Goal: Task Accomplishment & Management: Complete application form

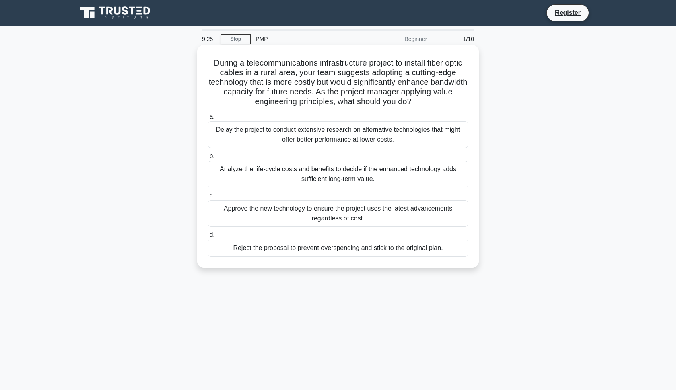
click at [297, 173] on div "Analyze the life-cycle costs and benefits to decide if the enhanced technology …" at bounding box center [338, 174] width 261 height 27
click at [208, 159] on input "b. Analyze the life-cycle costs and benefits to decide if the enhanced technolo…" at bounding box center [208, 156] width 0 height 5
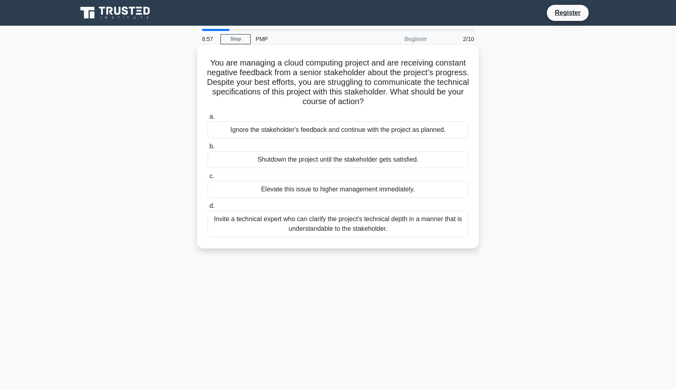
click at [312, 225] on div "Invite a technical expert who can clarify the project's technical depth in a ma…" at bounding box center [338, 224] width 261 height 27
click at [208, 209] on input "d. Invite a technical expert who can clarify the project's technical depth in a…" at bounding box center [208, 206] width 0 height 5
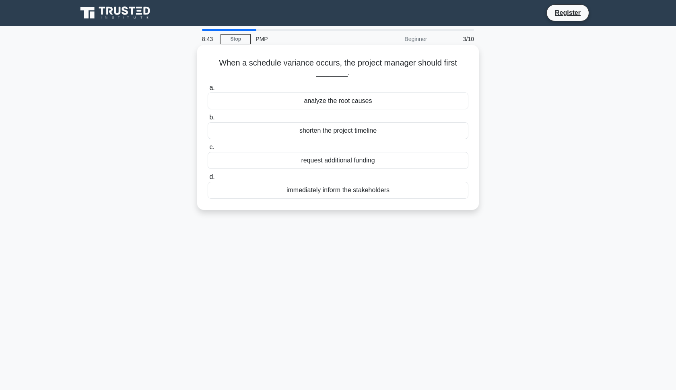
click at [277, 107] on div "analyze the root causes" at bounding box center [338, 101] width 261 height 17
click at [208, 91] on input "a. analyze the root causes" at bounding box center [208, 87] width 0 height 5
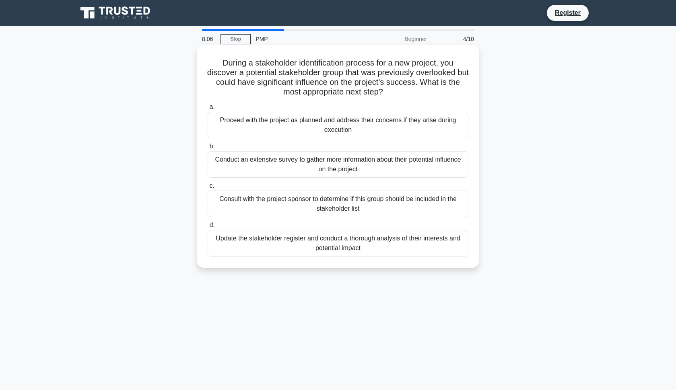
click at [296, 237] on div "Update the stakeholder register and conduct a thorough analysis of their intere…" at bounding box center [338, 243] width 261 height 27
click at [208, 228] on input "d. Update the stakeholder register and conduct a thorough analysis of their int…" at bounding box center [208, 225] width 0 height 5
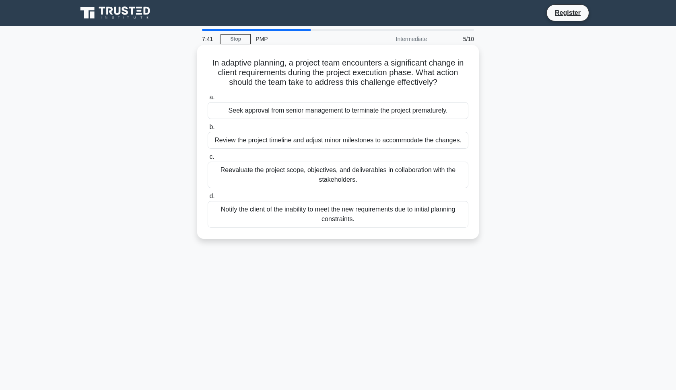
click at [262, 174] on div "Reevaluate the project scope, objectives, and deliverables in collaboration wit…" at bounding box center [338, 175] width 261 height 27
click at [208, 160] on input "c. Reevaluate the project scope, objectives, and deliverables in collaboration …" at bounding box center [208, 157] width 0 height 5
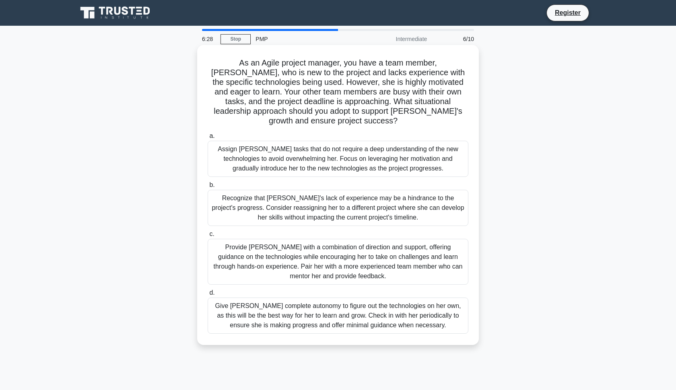
click at [313, 242] on div "Provide Sarah with a combination of direction and support, offering guidance on…" at bounding box center [338, 262] width 261 height 46
click at [208, 237] on input "c. Provide Sarah with a combination of direction and support, offering guidance…" at bounding box center [208, 234] width 0 height 5
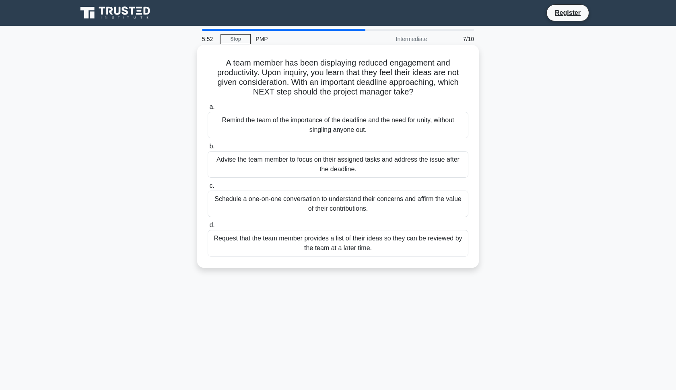
click at [278, 205] on div "Schedule a one-on-one conversation to understand their concerns and affirm the …" at bounding box center [338, 204] width 261 height 27
click at [208, 189] on input "c. Schedule a one-on-one conversation to understand their concerns and affirm t…" at bounding box center [208, 185] width 0 height 5
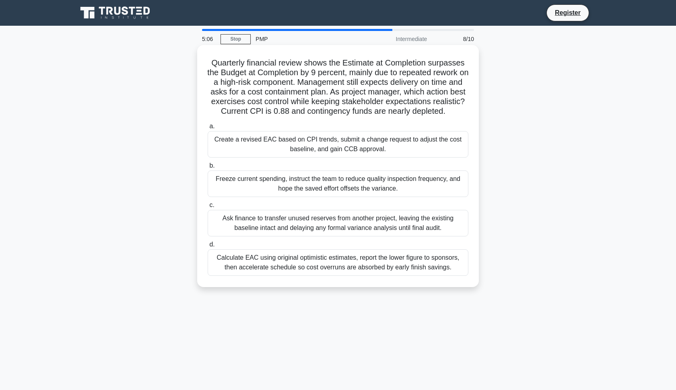
click at [230, 259] on div "Calculate EAC using original optimistic estimates, report the lower figure to s…" at bounding box center [338, 262] width 261 height 27
click at [208, 247] on input "d. Calculate EAC using original optimistic estimates, report the lower figure t…" at bounding box center [208, 244] width 0 height 5
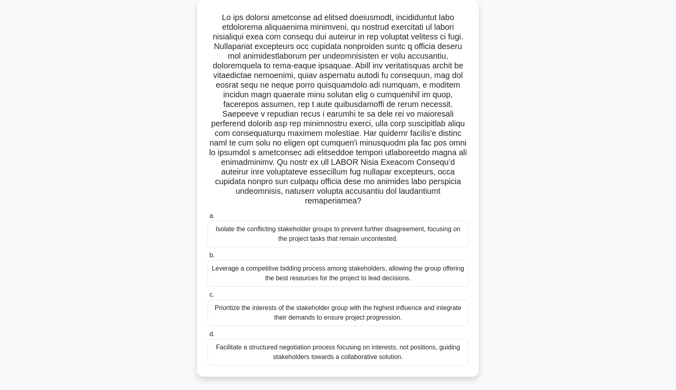
scroll to position [44, 0]
click at [301, 345] on div "Facilitate a structured negotiation process focusing on interests, not position…" at bounding box center [338, 353] width 261 height 27
click at [208, 338] on input "d. Facilitate a structured negotiation process focusing on interests, not posit…" at bounding box center [208, 335] width 0 height 5
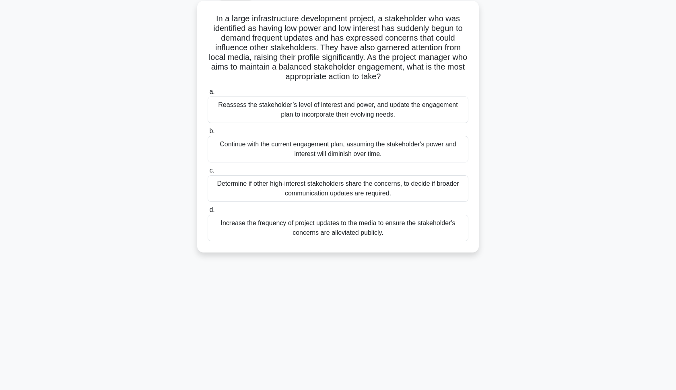
scroll to position [0, 0]
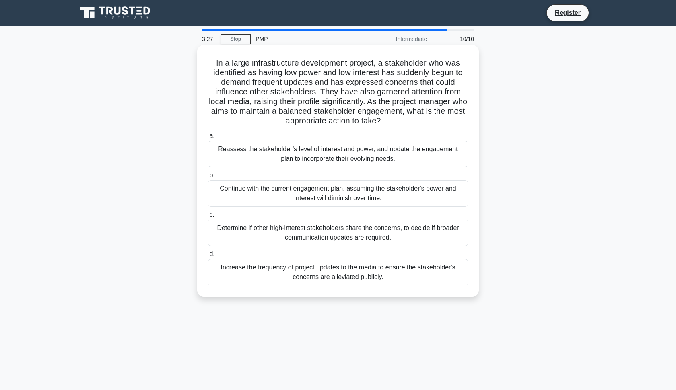
click at [312, 155] on div "Reassess the stakeholder’s level of interest and power, and update the engageme…" at bounding box center [338, 154] width 261 height 27
click at [208, 139] on input "a. Reassess the stakeholder’s level of interest and power, and update the engag…" at bounding box center [208, 136] width 0 height 5
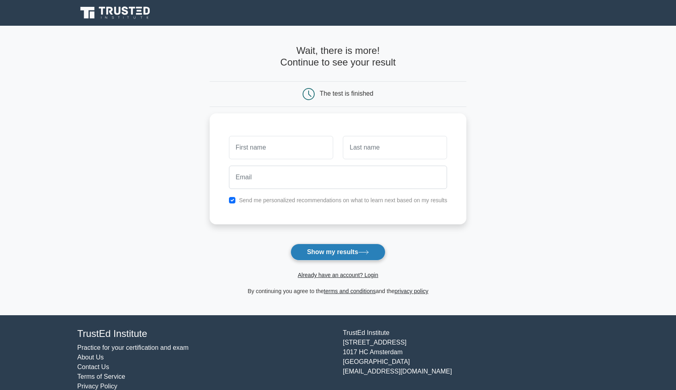
click at [324, 250] on button "Show my results" at bounding box center [338, 252] width 95 height 17
click at [282, 152] on input "text" at bounding box center [281, 145] width 104 height 23
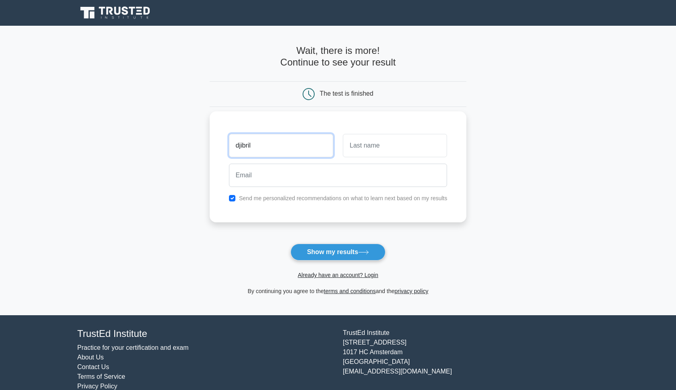
type input "djibril"
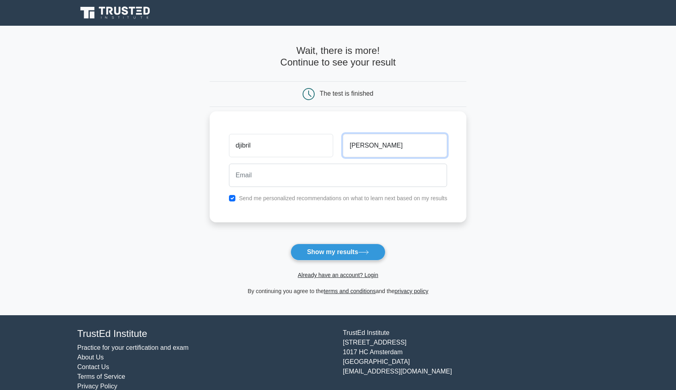
type input "[PERSON_NAME]"
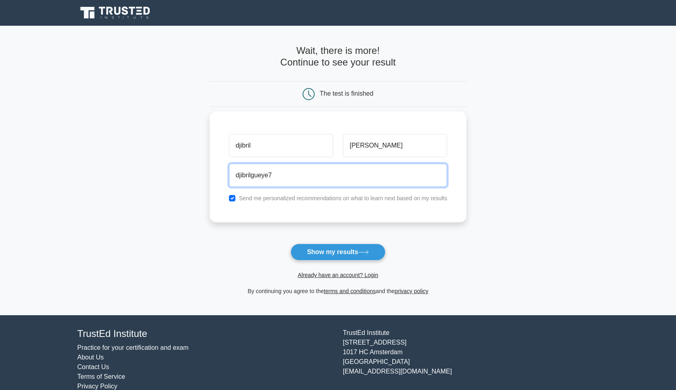
type input "djibrilgueye7@"
type input "[EMAIL_ADDRESS][DOMAIN_NAME]"
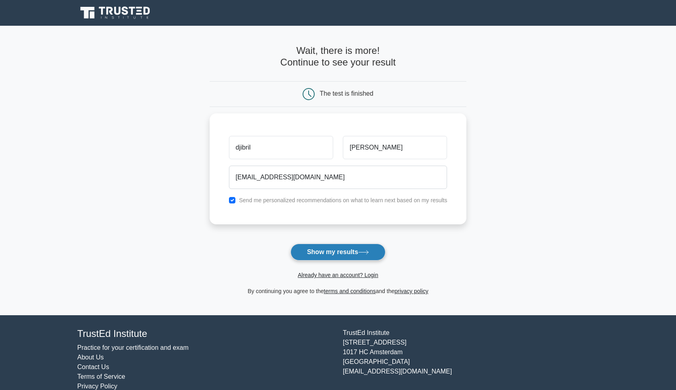
click at [318, 255] on button "Show my results" at bounding box center [338, 252] width 95 height 17
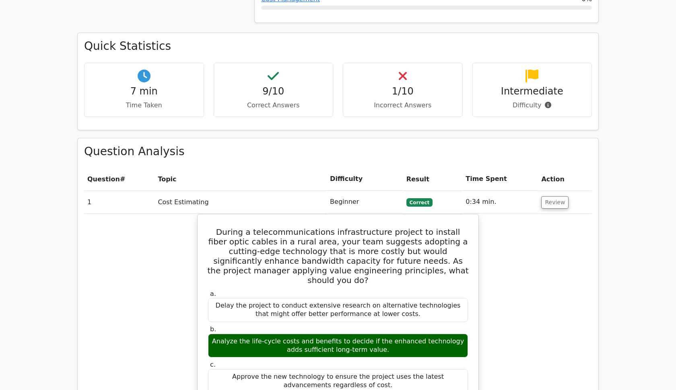
scroll to position [598, 0]
